Goal: Navigation & Orientation: Understand site structure

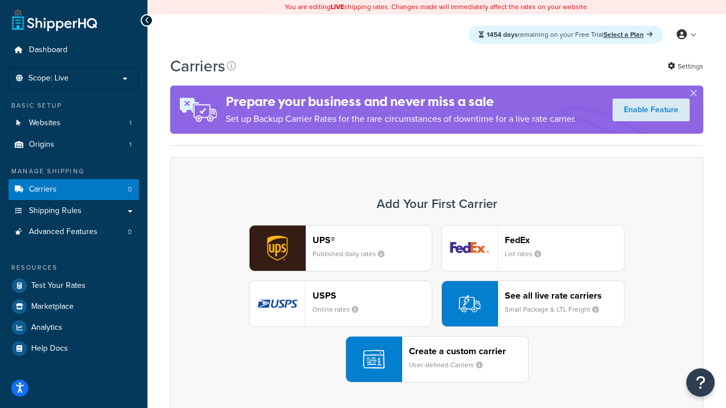
click at [437, 304] on div "UPS® Published daily rates FedEx List rates USPS Online rates See all live rate…" at bounding box center [436, 304] width 509 height 158
click at [564, 240] on header "FedEx" at bounding box center [564, 240] width 119 height 11
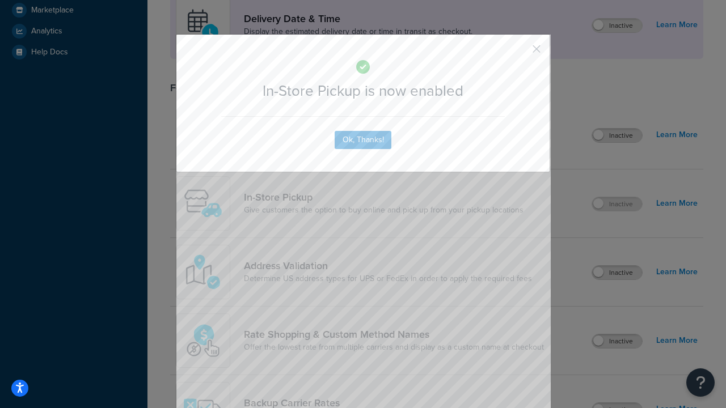
scroll to position [318, 0]
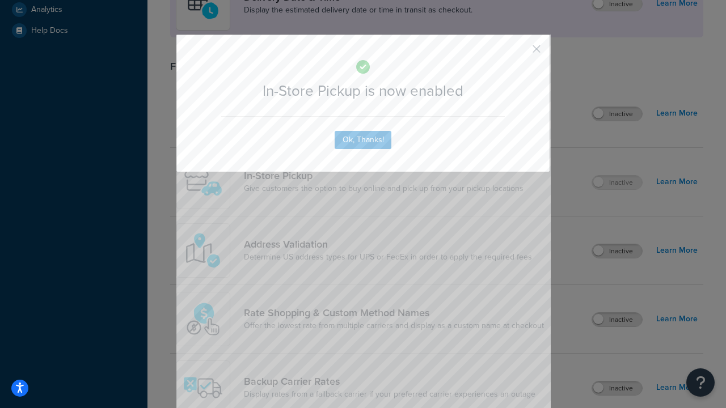
click at [520, 53] on button "button" at bounding box center [519, 53] width 3 height 3
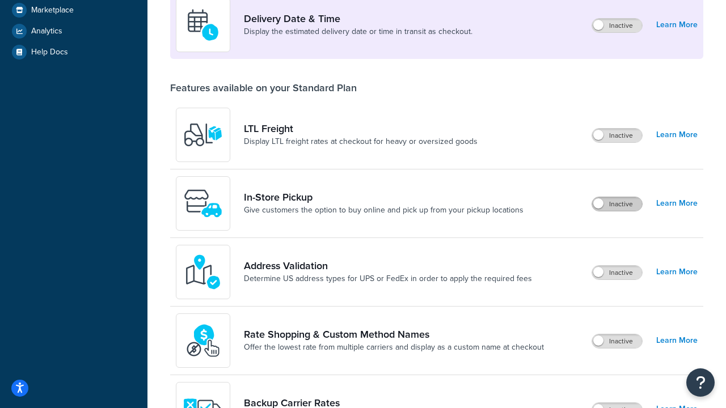
scroll to position [275, 0]
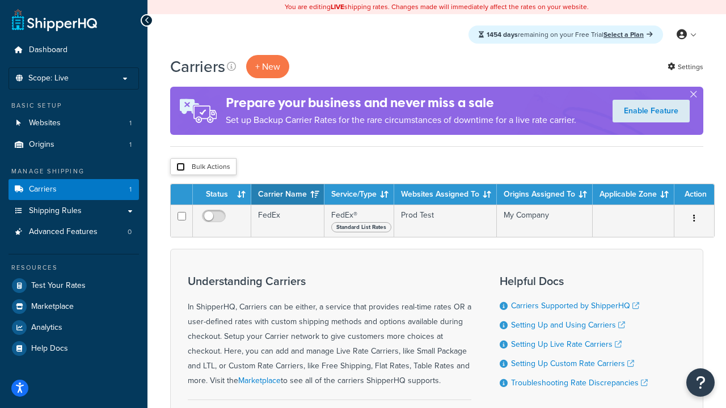
click at [180, 167] on input "checkbox" at bounding box center [180, 167] width 9 height 9
checkbox input "true"
click at [0, 0] on button "Delete" at bounding box center [0, 0] width 0 height 0
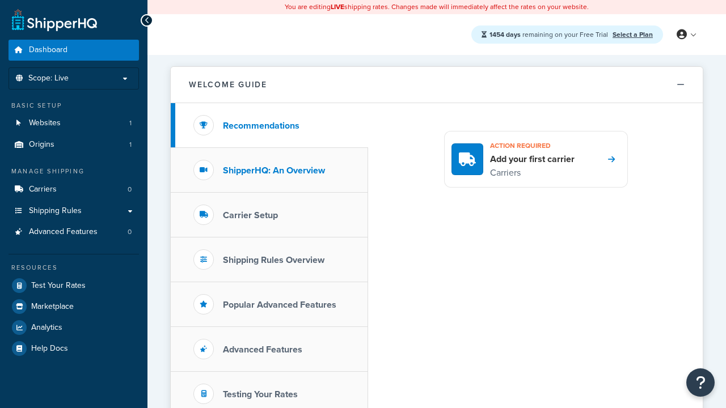
click at [274, 170] on h3 "ShipperHQ: An Overview" at bounding box center [274, 171] width 102 height 10
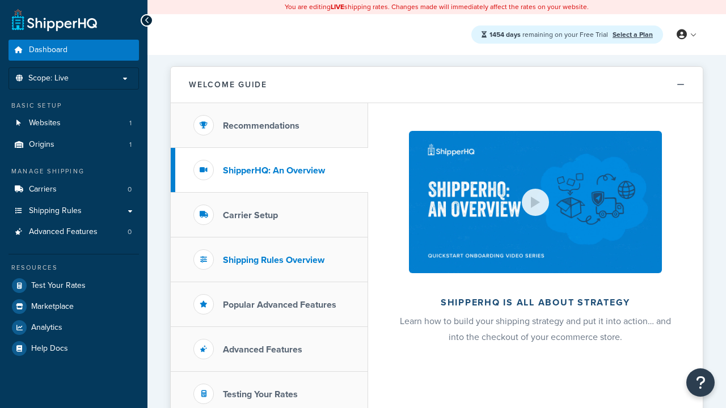
click at [250, 215] on h3 "Carrier Setup" at bounding box center [250, 215] width 55 height 10
click at [273, 260] on h3 "Shipping Rules Overview" at bounding box center [274, 260] width 102 height 10
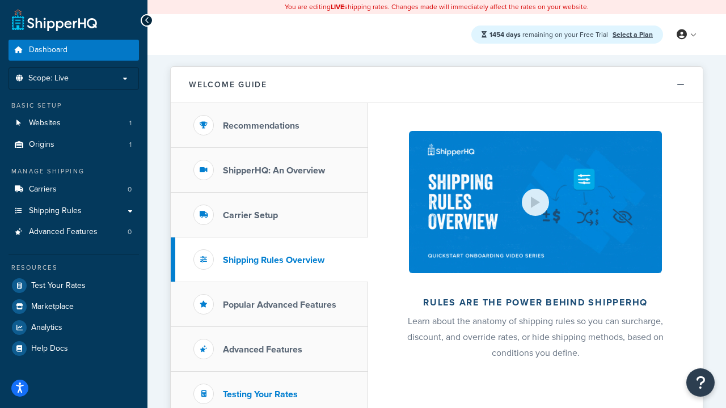
click at [280, 305] on h3 "Popular Advanced Features" at bounding box center [279, 305] width 113 height 10
click at [260, 394] on h3 "Testing Your Rates" at bounding box center [260, 395] width 75 height 10
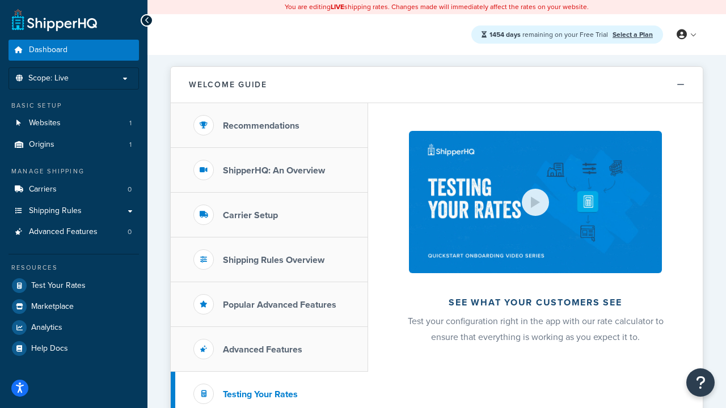
scroll to position [247, 0]
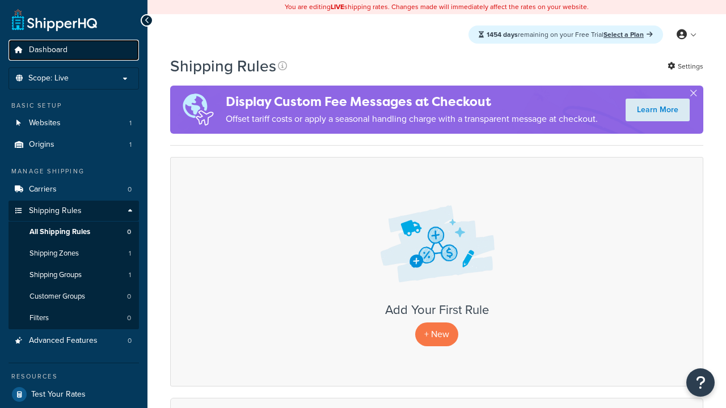
click at [48, 50] on span "Dashboard" at bounding box center [48, 50] width 39 height 10
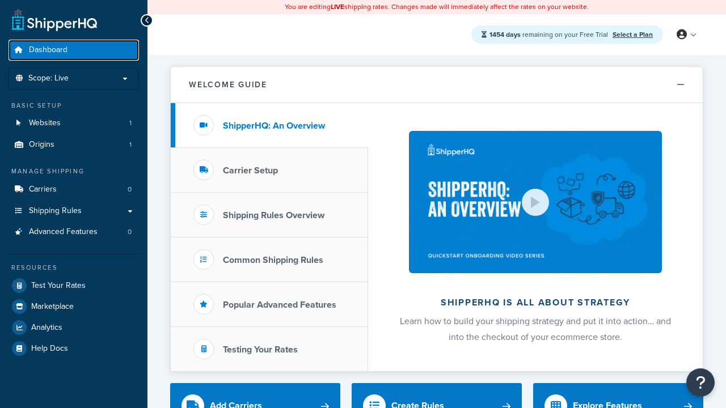
click at [48, 50] on span "Dashboard" at bounding box center [48, 50] width 39 height 10
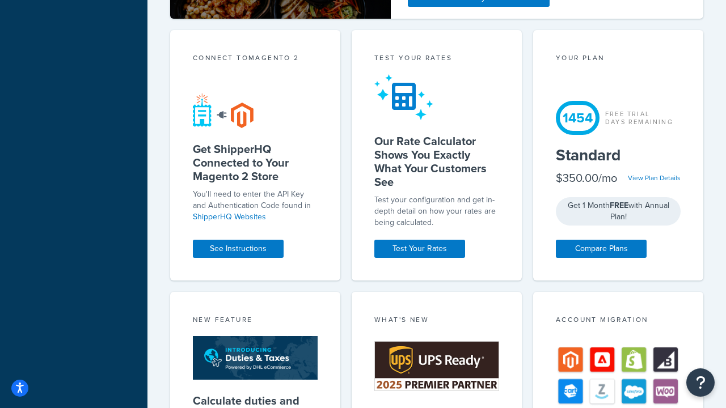
click at [437, 66] on div "Test your rates" at bounding box center [436, 59] width 125 height 13
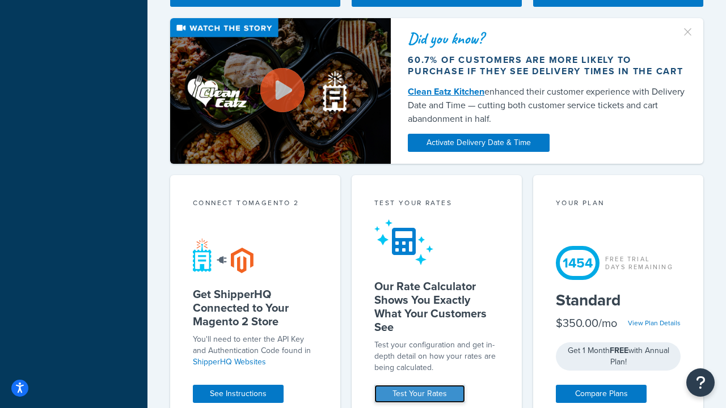
click at [420, 394] on link "Test Your Rates" at bounding box center [419, 394] width 91 height 18
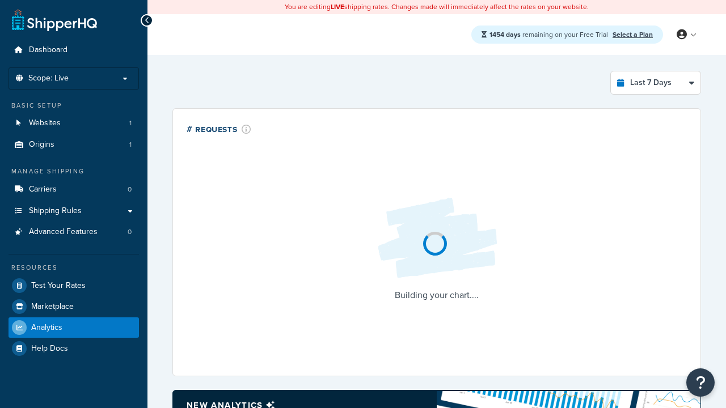
select select "last_7_days"
